Goal: Information Seeking & Learning: Learn about a topic

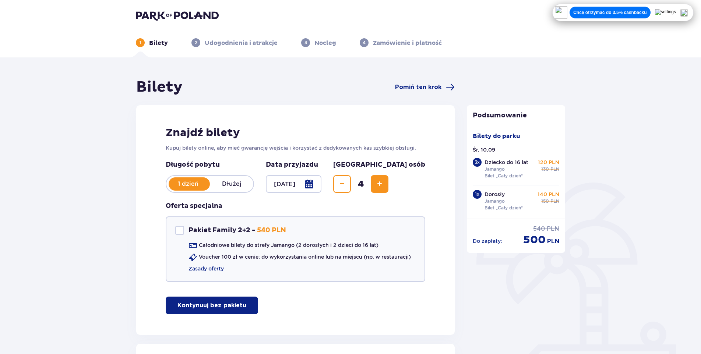
click at [688, 13] on img at bounding box center [683, 12] width 7 height 7
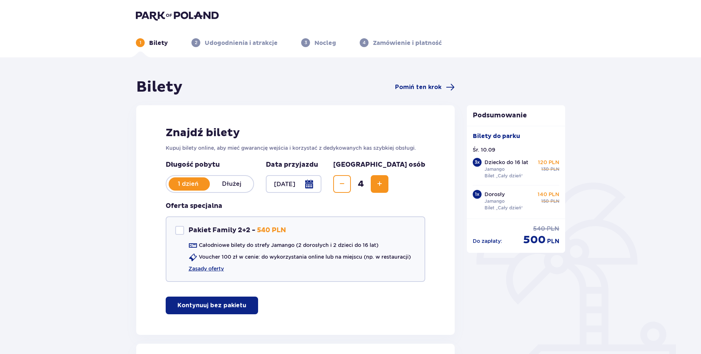
click at [170, 15] on img at bounding box center [177, 15] width 83 height 10
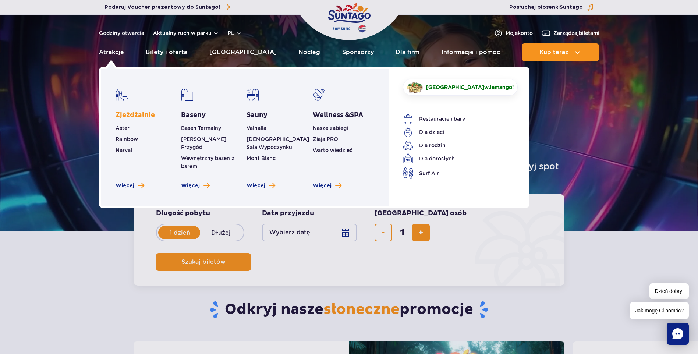
click at [135, 115] on link "Zjeżdżalnie" at bounding box center [135, 115] width 39 height 9
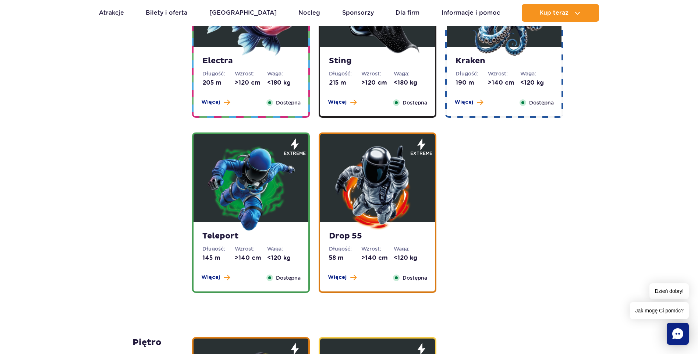
scroll to position [736, 0]
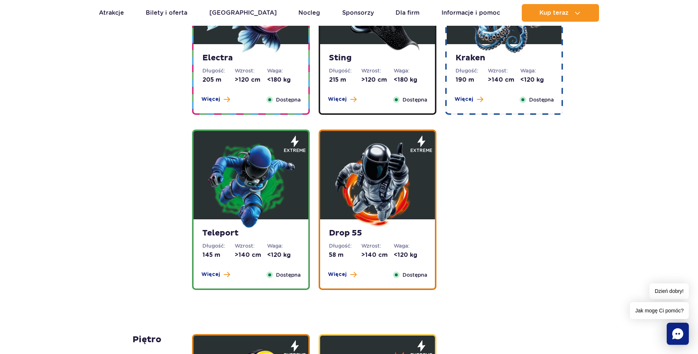
click at [249, 213] on img at bounding box center [251, 184] width 88 height 88
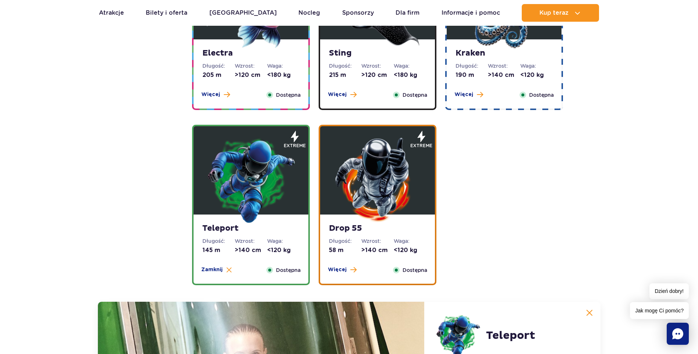
click at [365, 191] on img at bounding box center [378, 179] width 88 height 88
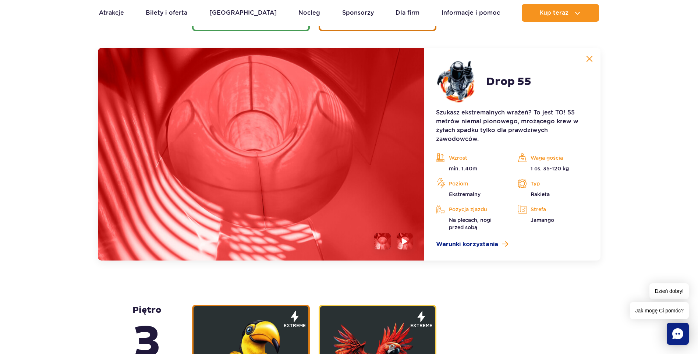
scroll to position [999, 0]
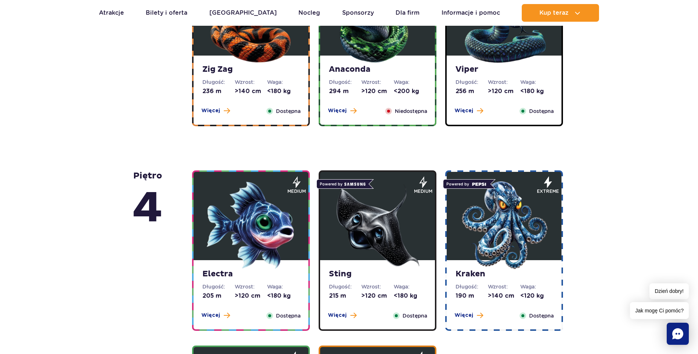
click at [501, 211] on img at bounding box center [504, 225] width 88 height 88
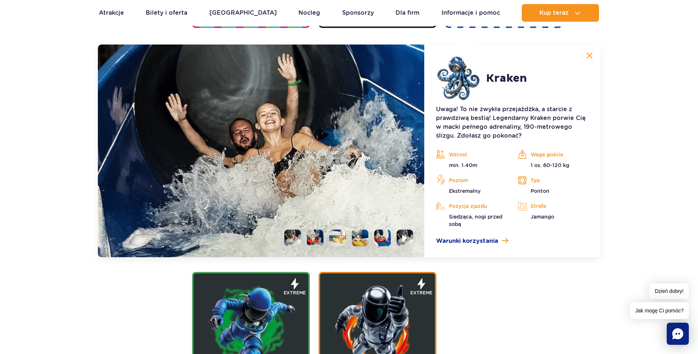
scroll to position [824, 0]
drag, startPoint x: 544, startPoint y: 165, endPoint x: 571, endPoint y: 172, distance: 27.8
click at [571, 172] on div "Wzrost min. 1.40m Waga gościa 1 os. 60-120 kg Poziom Ekstremalny Typ Ponton Poz…" at bounding box center [512, 188] width 163 height 79
drag, startPoint x: 571, startPoint y: 172, endPoint x: 571, endPoint y: 183, distance: 10.7
click at [571, 183] on p "Typ" at bounding box center [553, 180] width 71 height 11
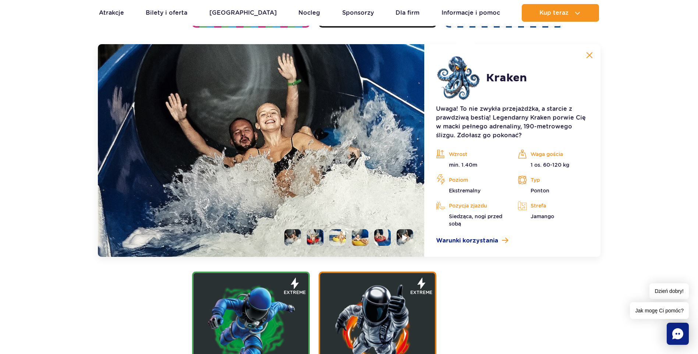
click at [591, 56] on img at bounding box center [589, 55] width 7 height 7
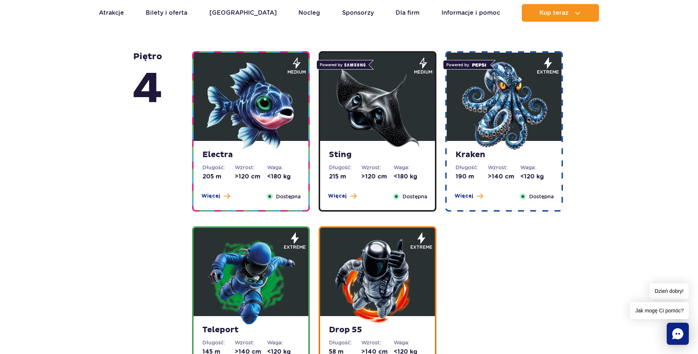
click at [269, 129] on img at bounding box center [251, 106] width 88 height 88
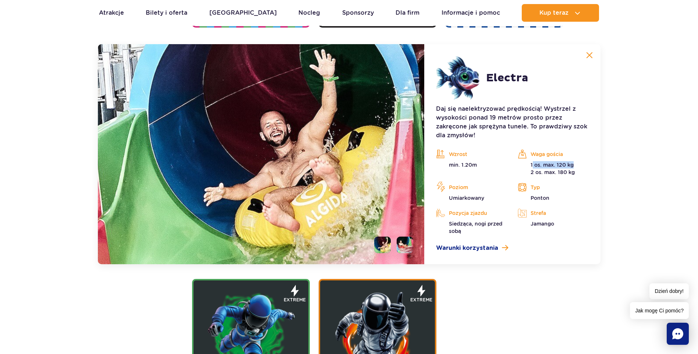
drag, startPoint x: 534, startPoint y: 164, endPoint x: 578, endPoint y: 165, distance: 43.8
click at [578, 165] on p "1 os. max. 120 kg 2 os. max. 180 kg" at bounding box center [553, 168] width 71 height 15
drag, startPoint x: 578, startPoint y: 165, endPoint x: 549, endPoint y: 185, distance: 34.8
click at [573, 190] on p "Typ" at bounding box center [553, 187] width 71 height 11
click at [588, 56] on img at bounding box center [589, 55] width 7 height 7
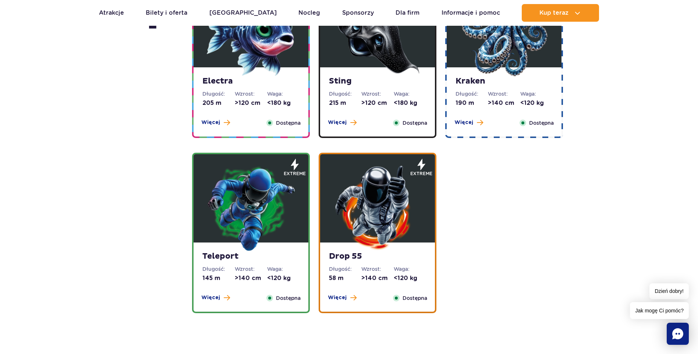
click at [497, 107] on div "Kraken Długość: 190 m Wzrost: >140 cm Waga: <120 kg Więcej Zamknij Dostępna" at bounding box center [504, 101] width 115 height 69
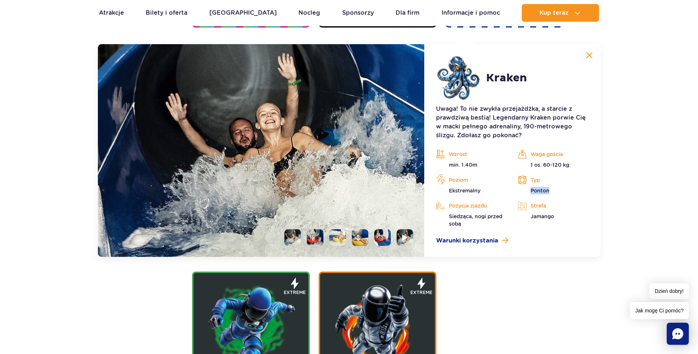
drag, startPoint x: 552, startPoint y: 190, endPoint x: 567, endPoint y: 188, distance: 14.5
click at [568, 188] on p "Ponton" at bounding box center [553, 190] width 71 height 7
drag, startPoint x: 567, startPoint y: 188, endPoint x: 608, endPoint y: 226, distance: 56.3
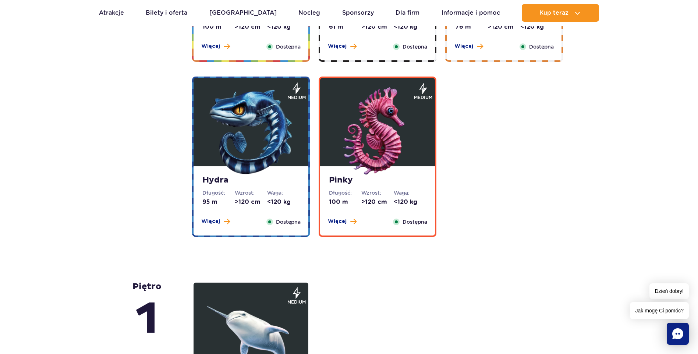
scroll to position [1620, 0]
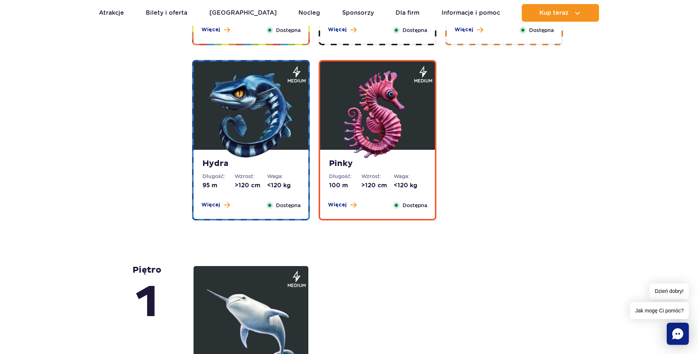
click at [248, 119] on img at bounding box center [251, 115] width 88 height 88
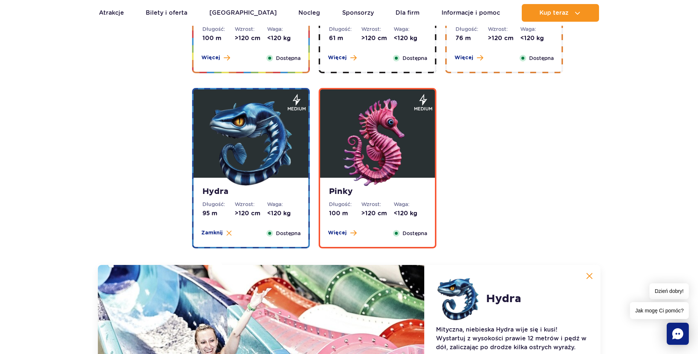
click at [372, 159] on img at bounding box center [378, 143] width 88 height 88
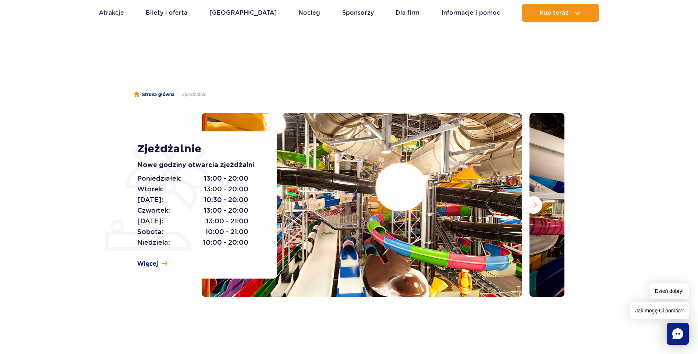
scroll to position [0, 0]
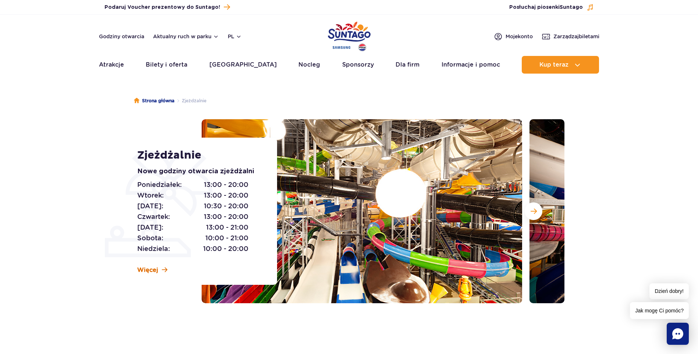
click at [156, 268] on span "Więcej" at bounding box center [147, 270] width 21 height 8
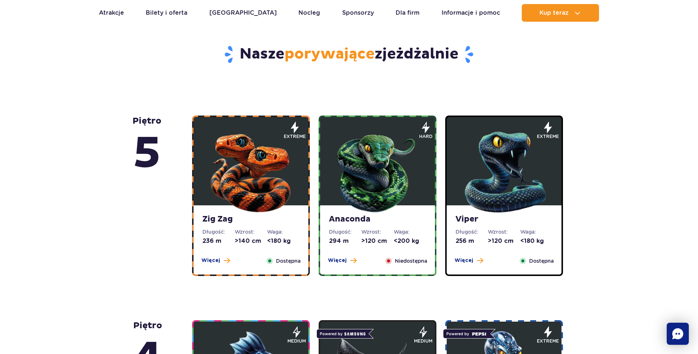
scroll to position [371, 0]
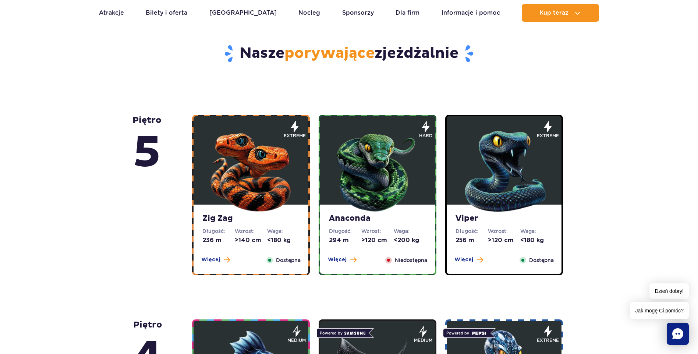
drag, startPoint x: 130, startPoint y: 119, endPoint x: 163, endPoint y: 119, distance: 33.1
drag, startPoint x: 163, startPoint y: 119, endPoint x: 163, endPoint y: 163, distance: 43.8
click at [164, 163] on div "piętro 5" at bounding box center [163, 195] width 60 height 161
drag, startPoint x: 129, startPoint y: 324, endPoint x: 175, endPoint y: 323, distance: 45.7
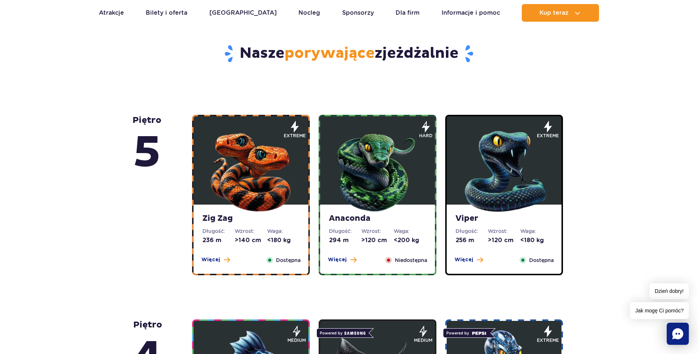
drag, startPoint x: 175, startPoint y: 323, endPoint x: 136, endPoint y: 269, distance: 66.2
click at [137, 269] on div "piętro 5" at bounding box center [163, 195] width 60 height 161
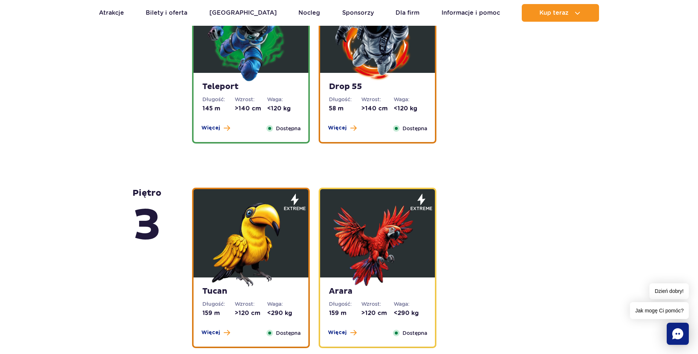
scroll to position [887, 0]
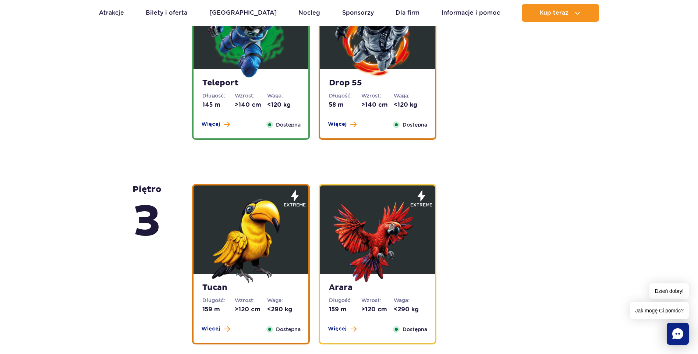
drag, startPoint x: 127, startPoint y: 189, endPoint x: 169, endPoint y: 189, distance: 42.0
drag, startPoint x: 169, startPoint y: 189, endPoint x: 168, endPoint y: 251, distance: 63.0
click at [168, 251] on div "piętro 3" at bounding box center [163, 264] width 60 height 161
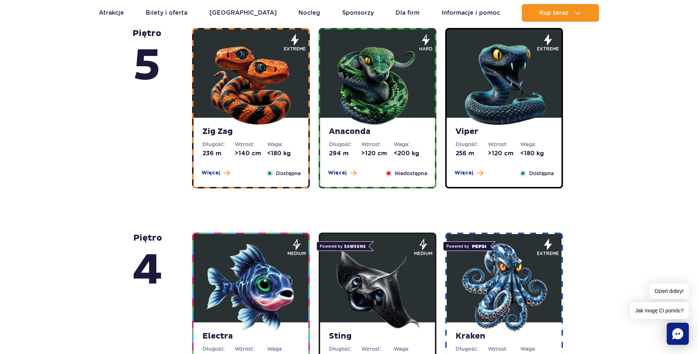
scroll to position [479, 0]
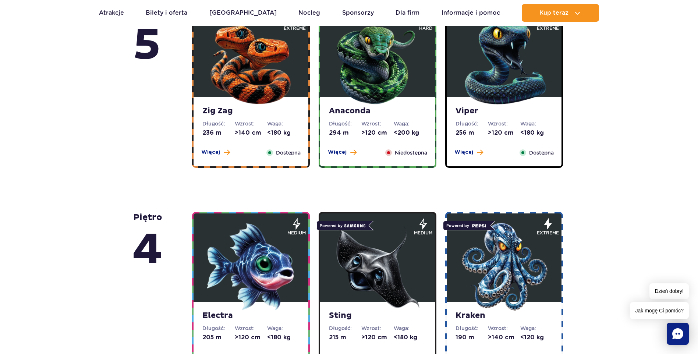
drag, startPoint x: 382, startPoint y: 152, endPoint x: 369, endPoint y: 158, distance: 14.6
click at [369, 158] on div "Anaconda Długość: 294 m Wzrost: >120 cm Waga: <200 kg Więcej Zamknij Niedostępna" at bounding box center [377, 131] width 115 height 69
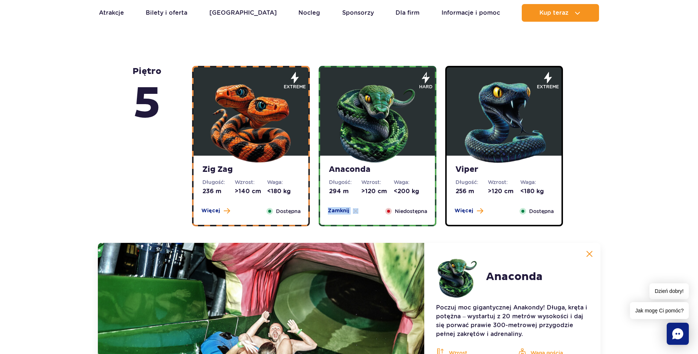
scroll to position [398, 0]
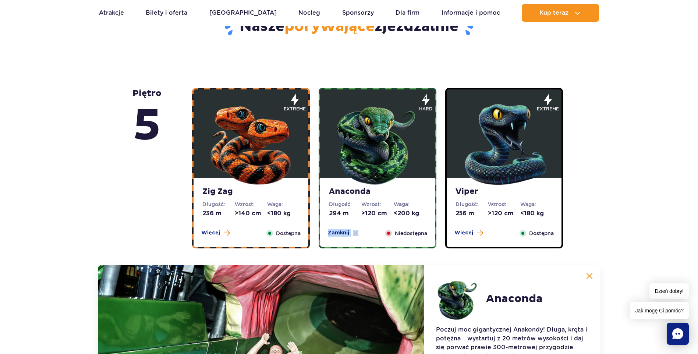
click at [372, 144] on img at bounding box center [378, 143] width 88 height 88
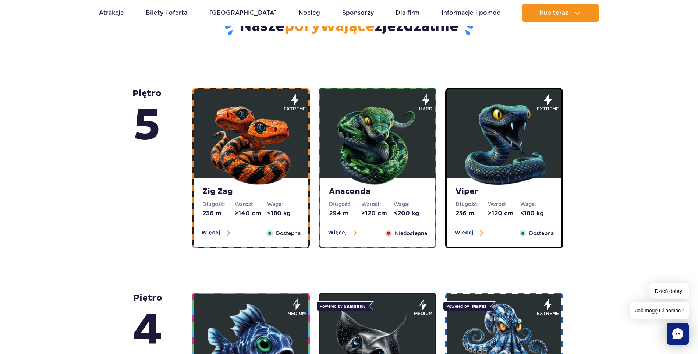
click at [371, 142] on img at bounding box center [378, 143] width 88 height 88
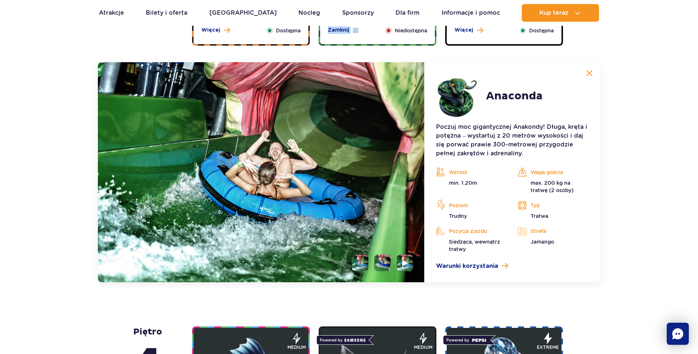
scroll to position [619, 0]
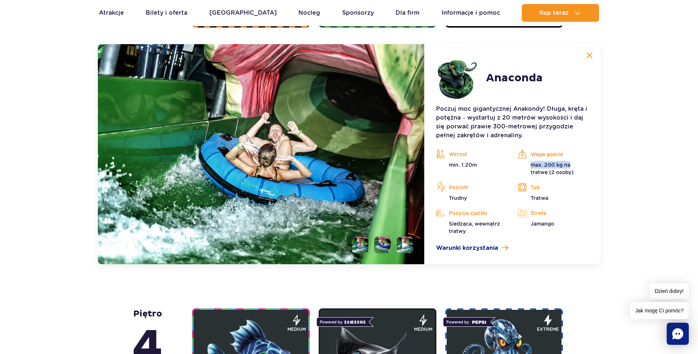
drag, startPoint x: 533, startPoint y: 164, endPoint x: 578, endPoint y: 167, distance: 44.7
click at [578, 167] on p "max. 200 kg na tratwę (2 osoby)" at bounding box center [553, 168] width 71 height 15
click at [594, 56] on button at bounding box center [589, 55] width 15 height 15
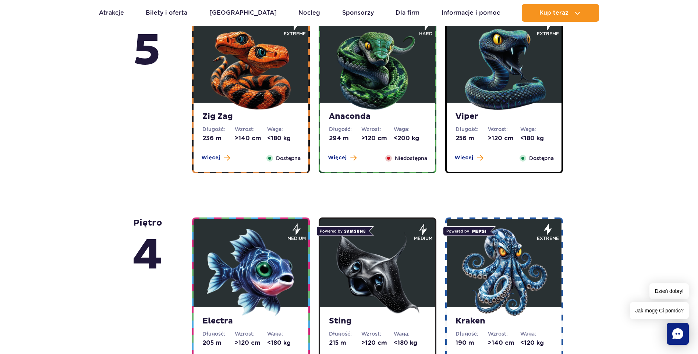
scroll to position [435, 0]
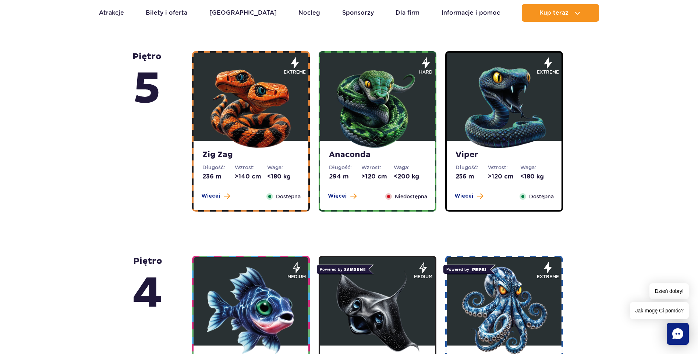
click at [274, 95] on img at bounding box center [251, 106] width 88 height 88
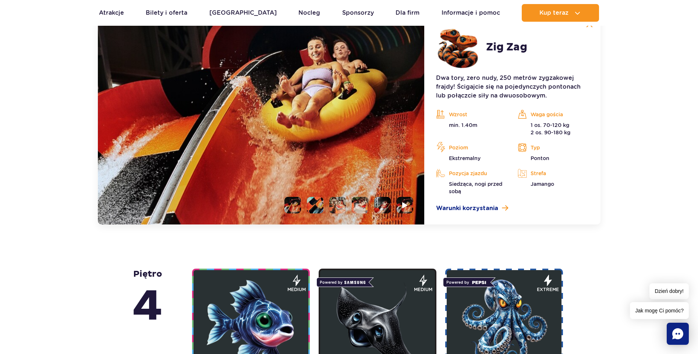
scroll to position [656, 0]
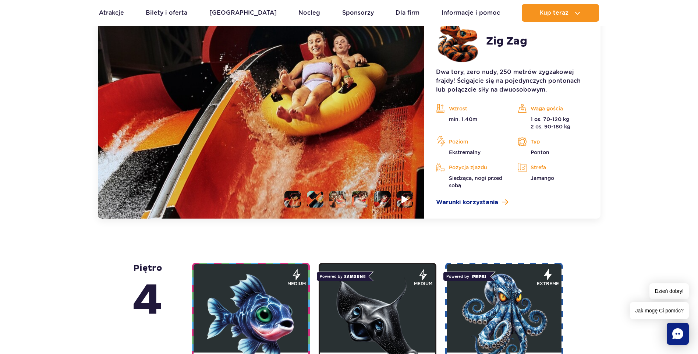
click at [405, 199] on img at bounding box center [405, 199] width 7 height 8
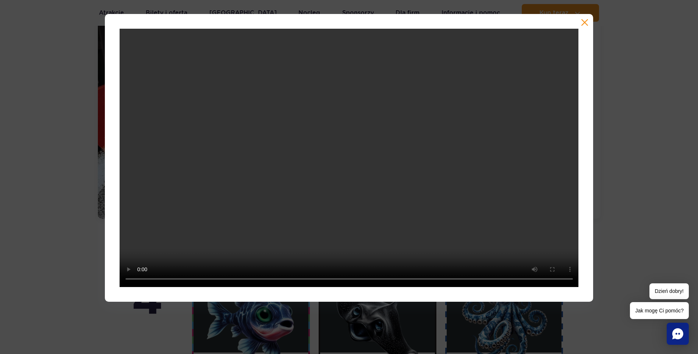
click at [605, 232] on div at bounding box center [349, 158] width 698 height 288
click at [606, 241] on div at bounding box center [349, 158] width 698 height 288
click at [587, 23] on button "button" at bounding box center [584, 22] width 7 height 7
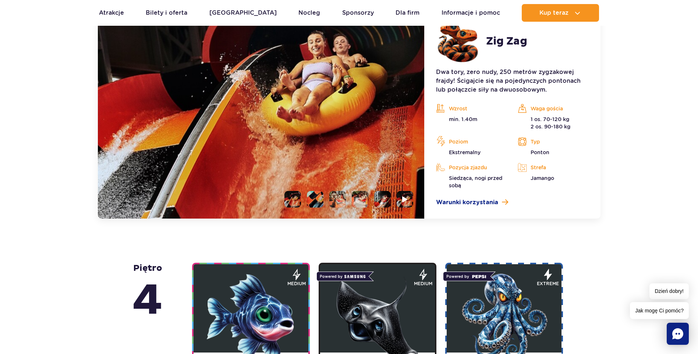
click at [378, 200] on li at bounding box center [382, 199] width 17 height 17
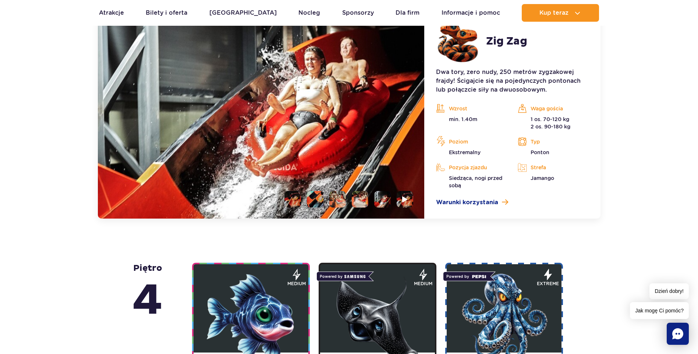
click at [364, 200] on li at bounding box center [360, 199] width 17 height 17
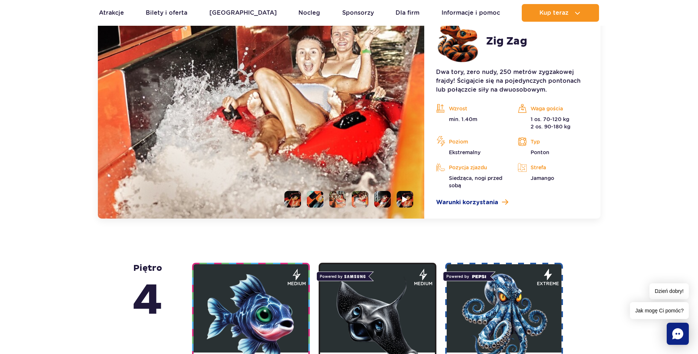
click at [339, 200] on li at bounding box center [338, 199] width 17 height 17
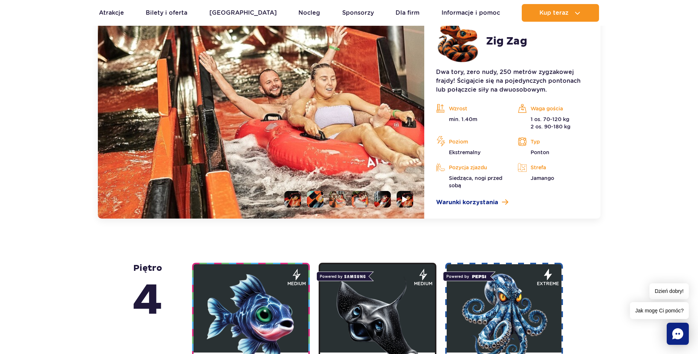
click at [313, 199] on li at bounding box center [315, 199] width 17 height 17
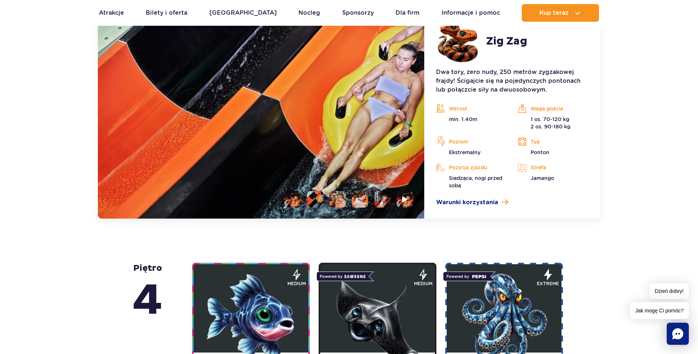
click at [294, 199] on li at bounding box center [293, 199] width 17 height 17
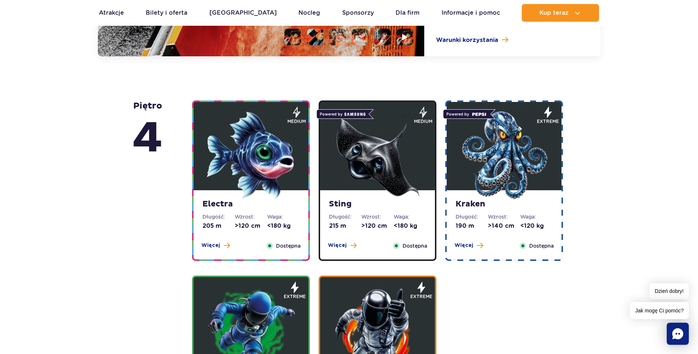
scroll to position [840, 0]
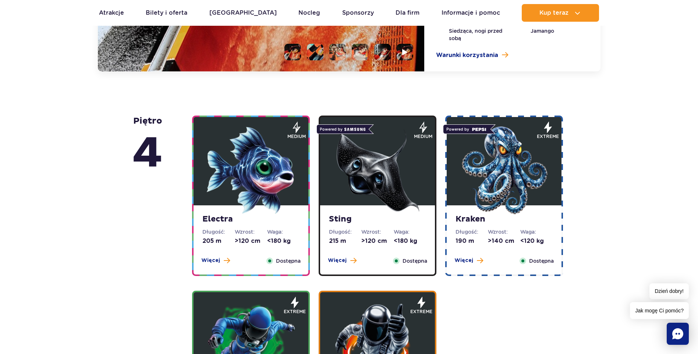
click at [270, 197] on img at bounding box center [251, 170] width 88 height 88
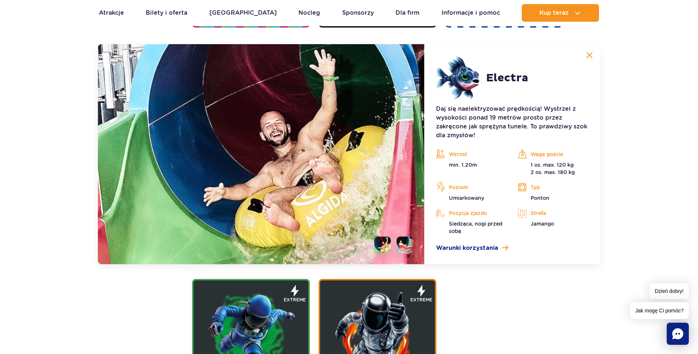
click at [384, 242] on li at bounding box center [382, 245] width 17 height 17
click at [406, 242] on li at bounding box center [405, 245] width 17 height 17
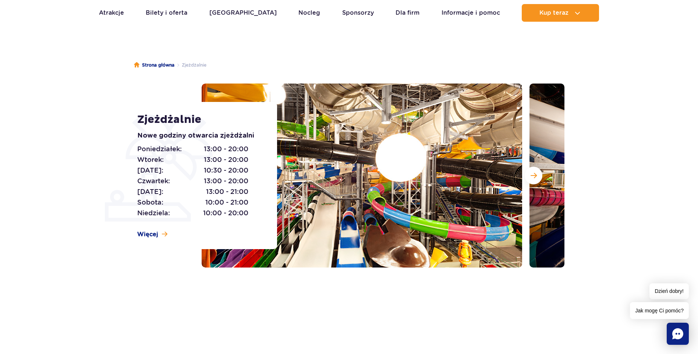
scroll to position [37, 0]
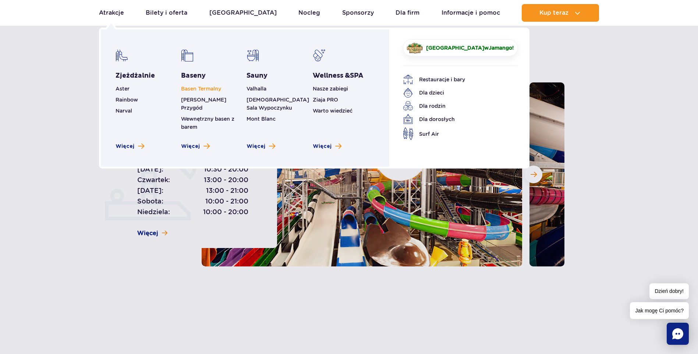
click at [194, 90] on link "Basen Termalny" at bounding box center [201, 89] width 40 height 6
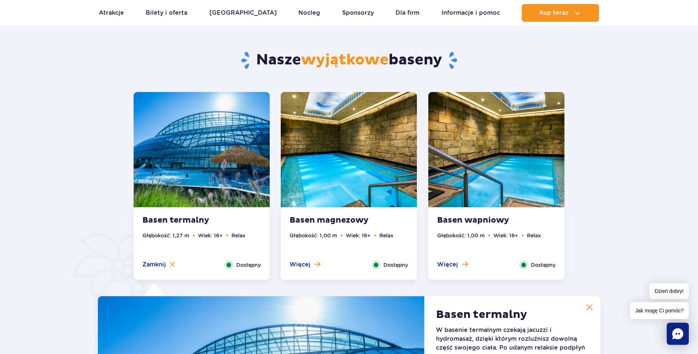
scroll to position [359, 0]
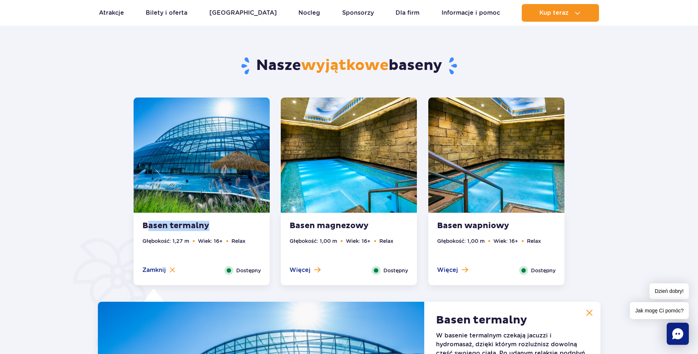
drag, startPoint x: 146, startPoint y: 226, endPoint x: 223, endPoint y: 231, distance: 77.1
click at [225, 231] on div "Basen termalny Głębokość: 1,27 m Wiek: 16+ Relax Więcej Zamknij Dostępny" at bounding box center [202, 250] width 136 height 72
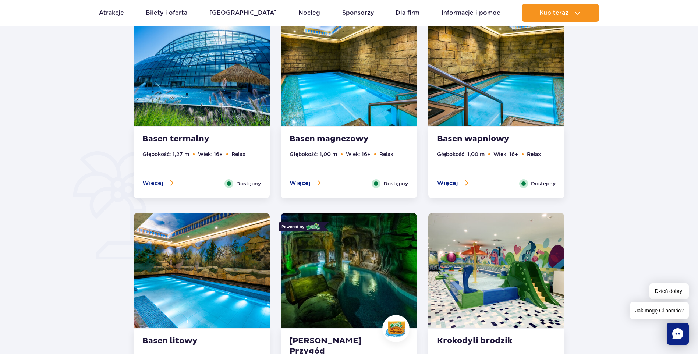
scroll to position [469, 0]
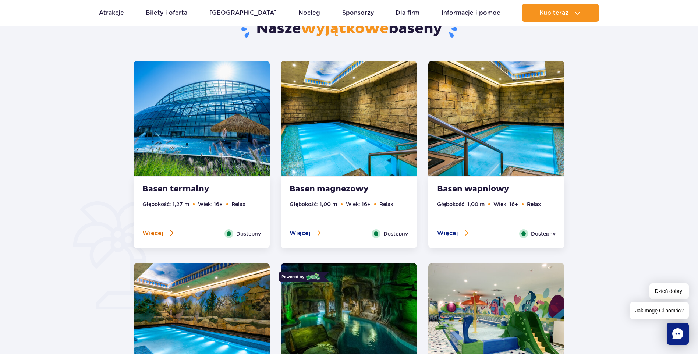
click at [161, 232] on span "Więcej" at bounding box center [152, 233] width 21 height 8
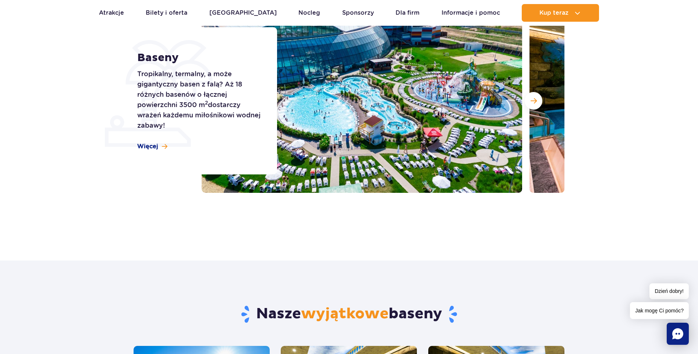
scroll to position [0, 0]
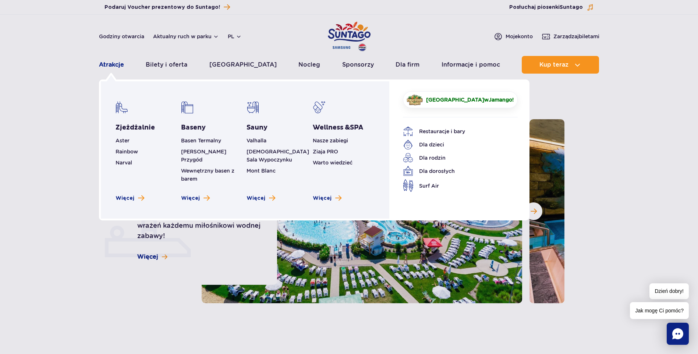
click at [112, 66] on link "Atrakcje" at bounding box center [111, 65] width 25 height 18
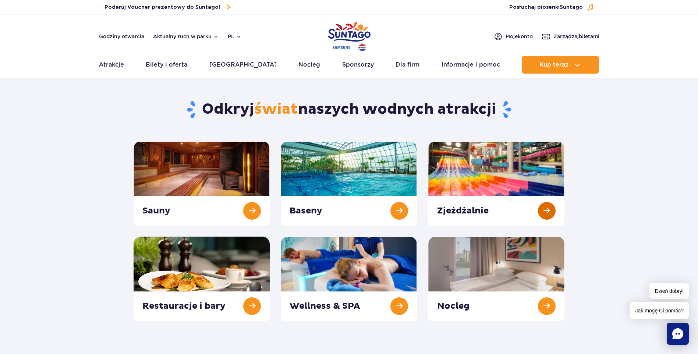
click at [496, 173] on link at bounding box center [497, 183] width 136 height 84
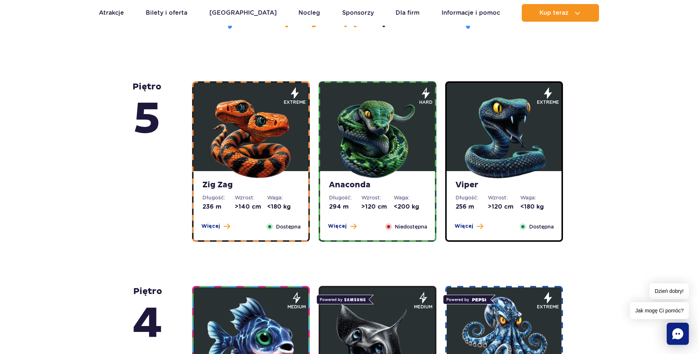
scroll to position [405, 0]
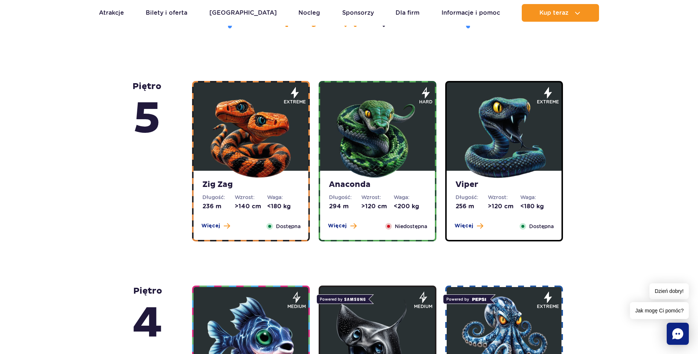
click at [363, 134] on img at bounding box center [378, 136] width 88 height 88
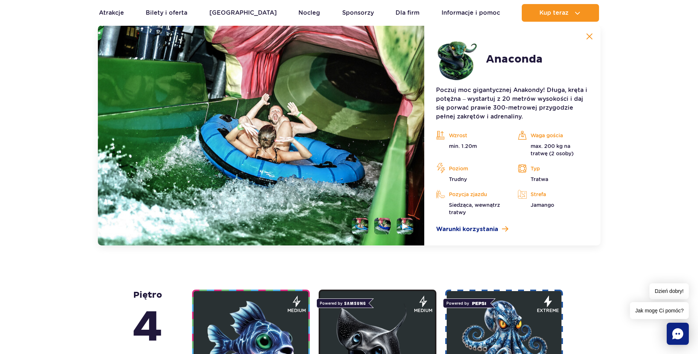
scroll to position [693, 0]
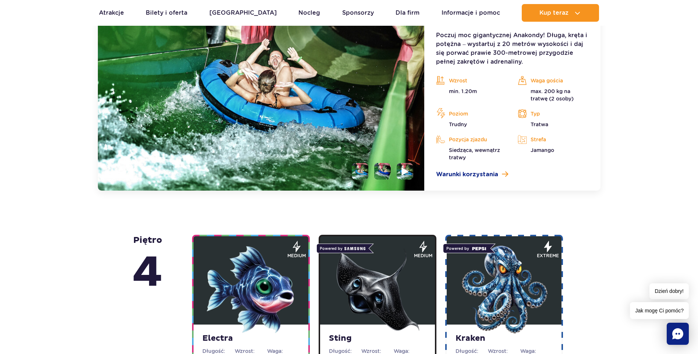
click at [408, 175] on img at bounding box center [405, 171] width 7 height 8
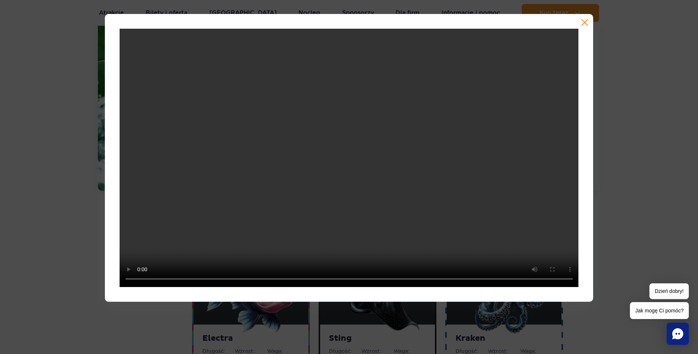
click at [588, 22] on button "button" at bounding box center [584, 22] width 7 height 7
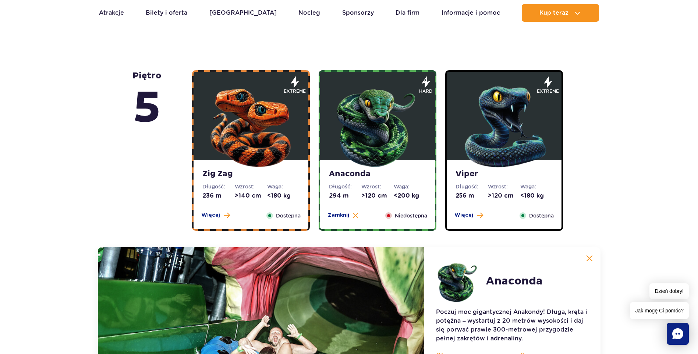
scroll to position [398, 0]
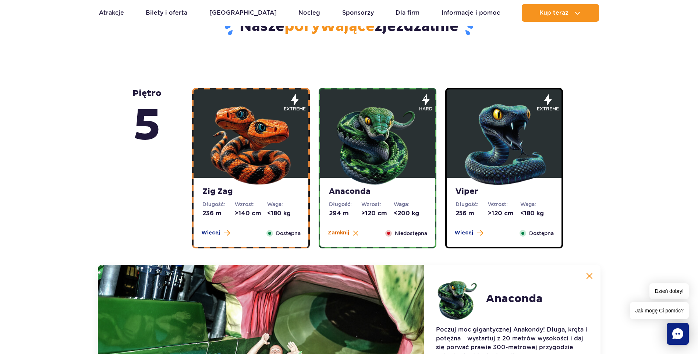
click at [342, 235] on span "Zamknij" at bounding box center [338, 232] width 21 height 7
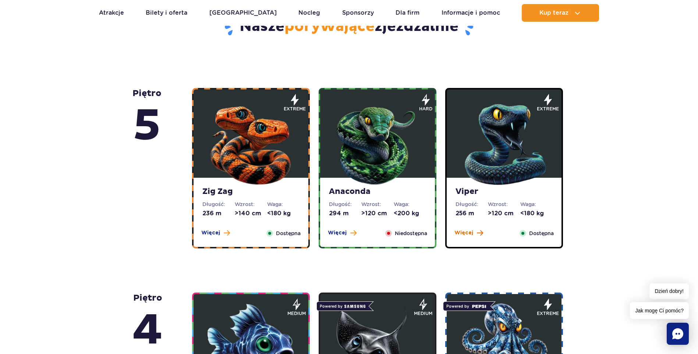
click at [466, 234] on span "Więcej" at bounding box center [464, 232] width 19 height 7
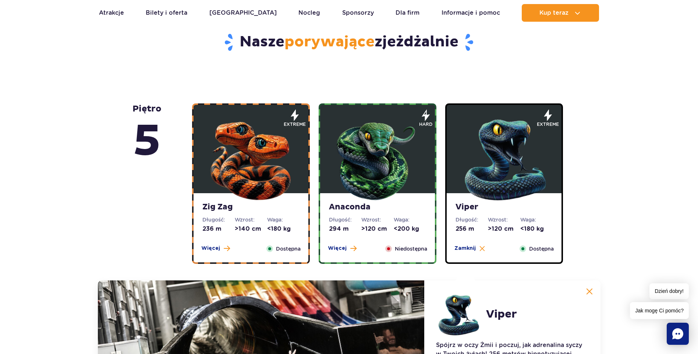
scroll to position [324, 0]
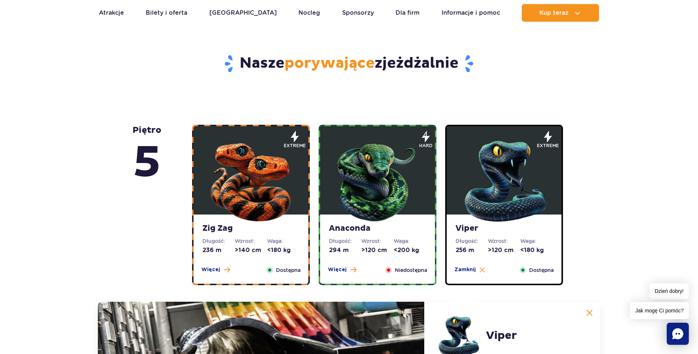
click at [495, 189] on img at bounding box center [504, 179] width 88 height 88
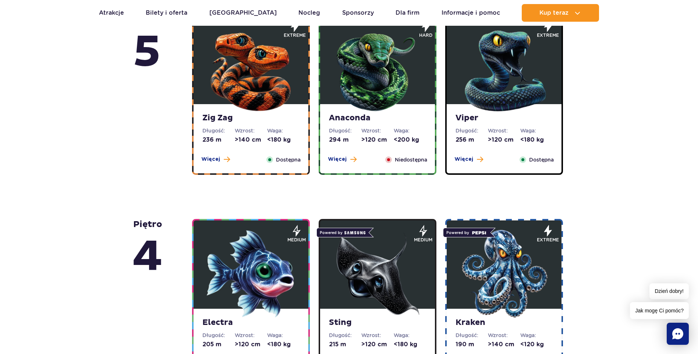
click at [502, 92] on img at bounding box center [504, 69] width 88 height 88
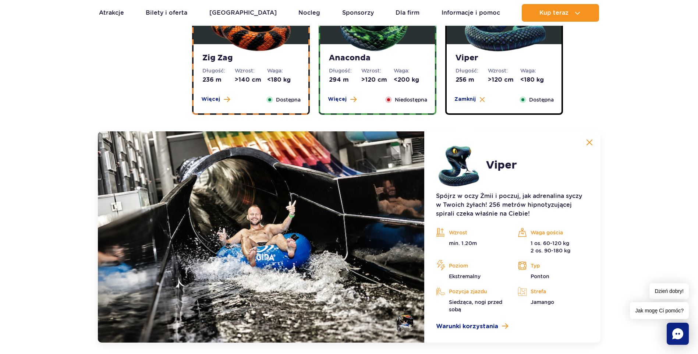
scroll to position [472, 0]
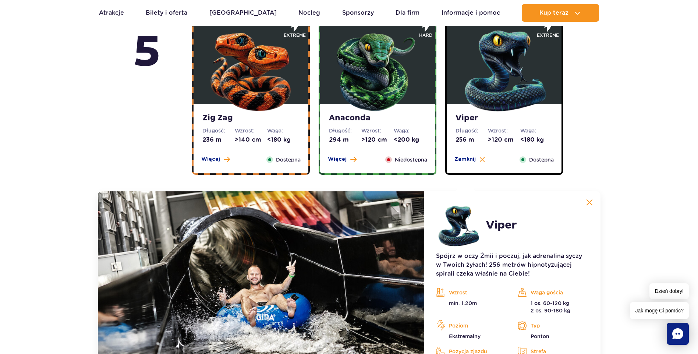
click at [254, 79] on img at bounding box center [251, 69] width 88 height 88
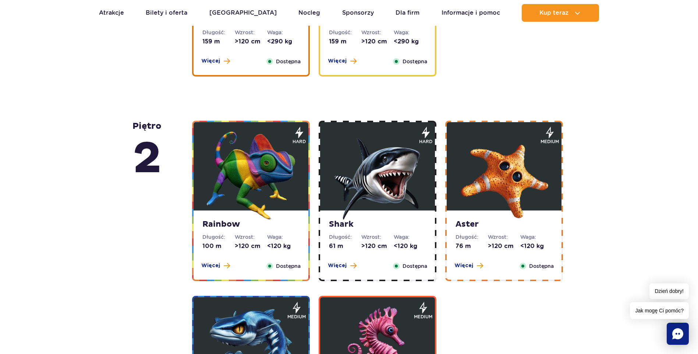
scroll to position [1392, 0]
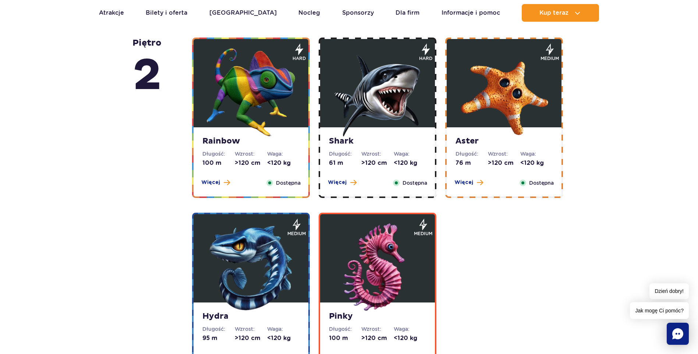
click at [260, 107] on img at bounding box center [251, 92] width 88 height 88
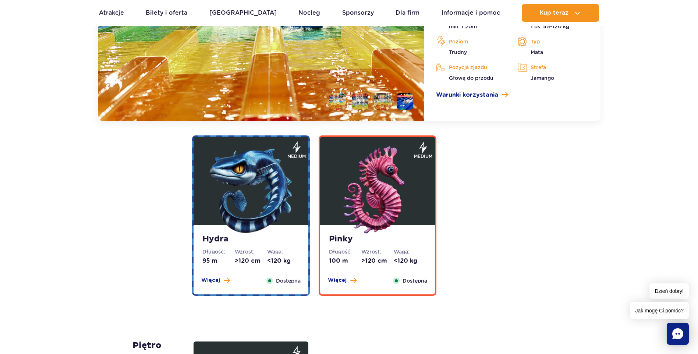
scroll to position [1556, 0]
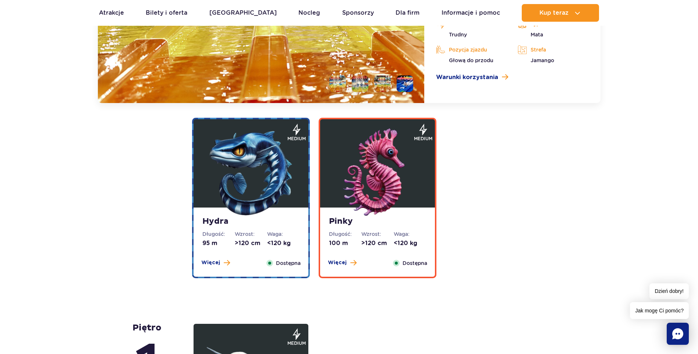
click at [255, 186] on img at bounding box center [251, 172] width 88 height 88
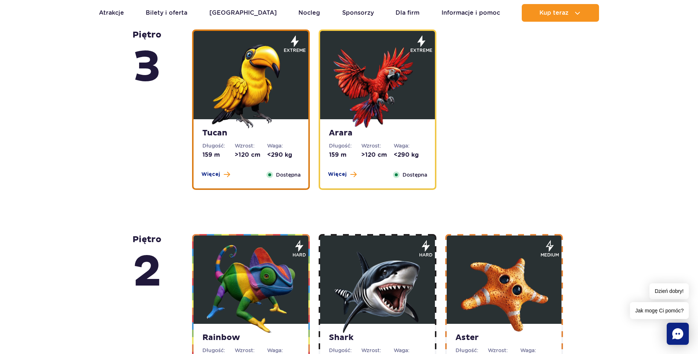
scroll to position [1031, 0]
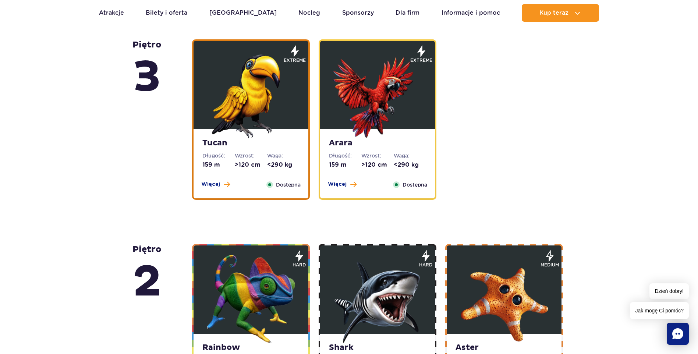
click at [266, 118] on img at bounding box center [251, 94] width 88 height 88
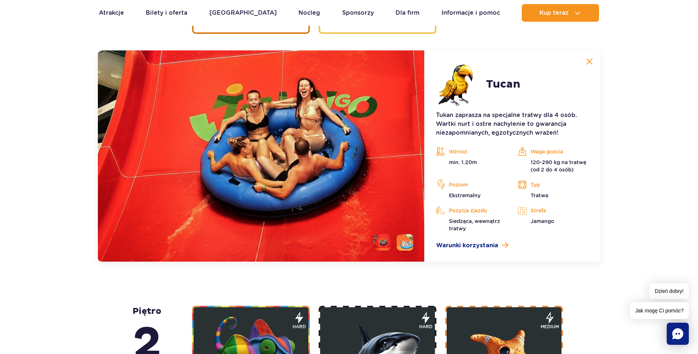
scroll to position [1204, 0]
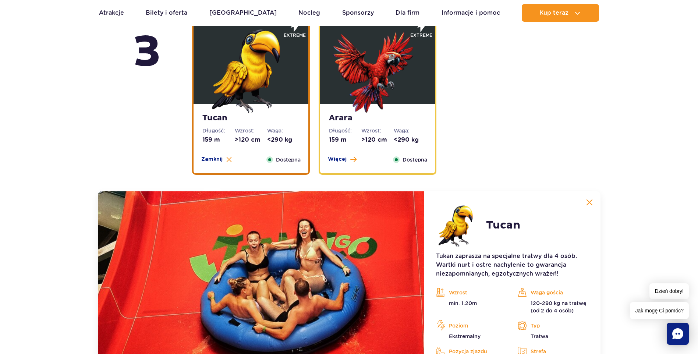
click at [350, 91] on img at bounding box center [378, 69] width 88 height 88
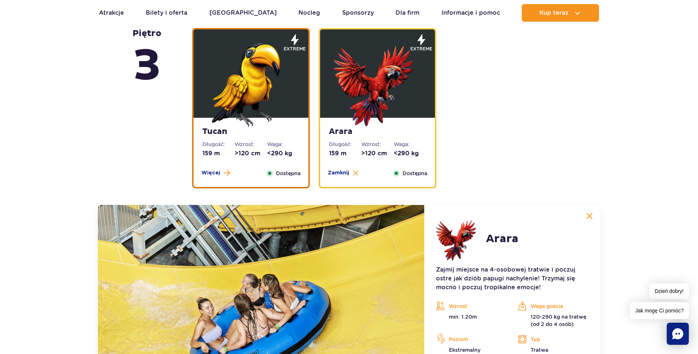
scroll to position [1019, 0]
